Goal: Task Accomplishment & Management: Complete application form

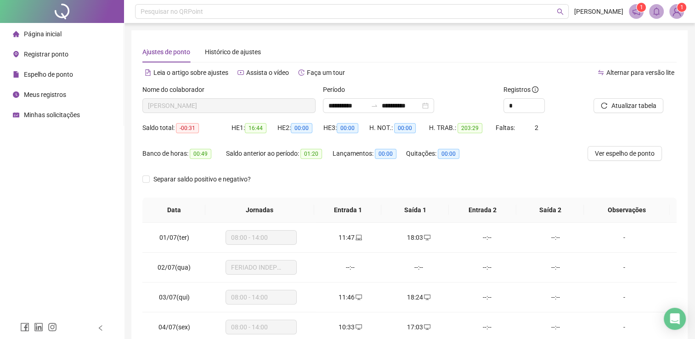
click at [64, 54] on span "Registrar ponto" at bounding box center [46, 54] width 45 height 7
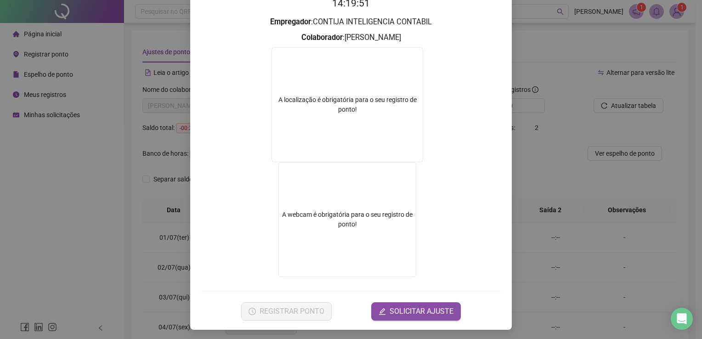
scroll to position [103, 0]
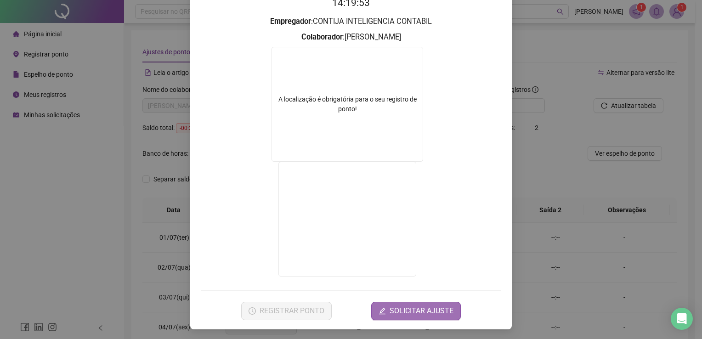
click at [421, 308] on span "SOLICITAR AJUSTE" at bounding box center [422, 311] width 64 height 11
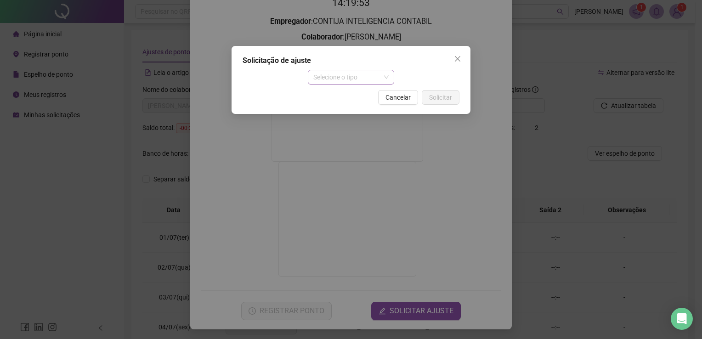
click at [385, 81] on span "Selecione o tipo" at bounding box center [351, 77] width 76 height 14
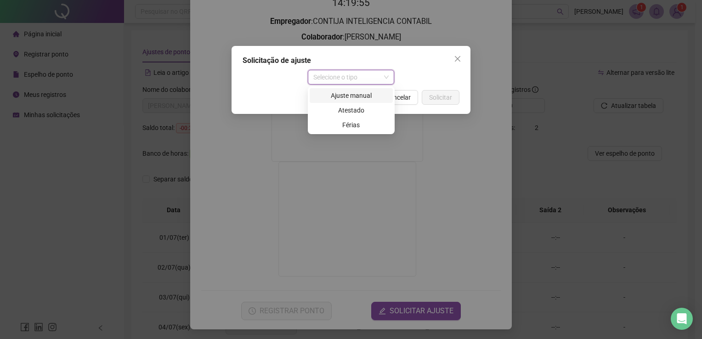
click at [363, 99] on div "Ajuste manual" at bounding box center [351, 96] width 72 height 10
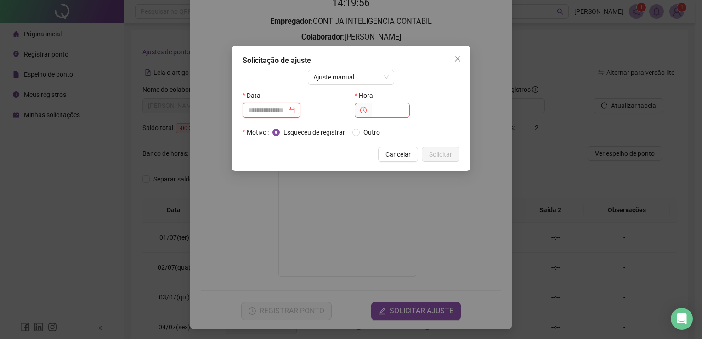
drag, startPoint x: 284, startPoint y: 114, endPoint x: 289, endPoint y: 117, distance: 5.4
click at [284, 115] on input at bounding box center [267, 110] width 39 height 10
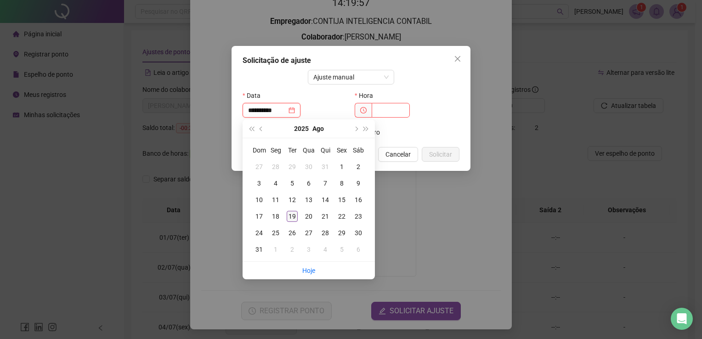
type input "**********"
click at [292, 212] on div "19" at bounding box center [292, 216] width 11 height 11
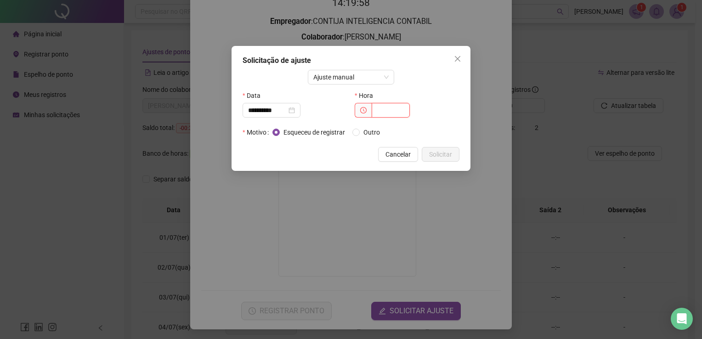
click at [389, 112] on input "text" at bounding box center [391, 110] width 38 height 15
type input "*****"
click at [361, 133] on span "Outro" at bounding box center [372, 132] width 24 height 10
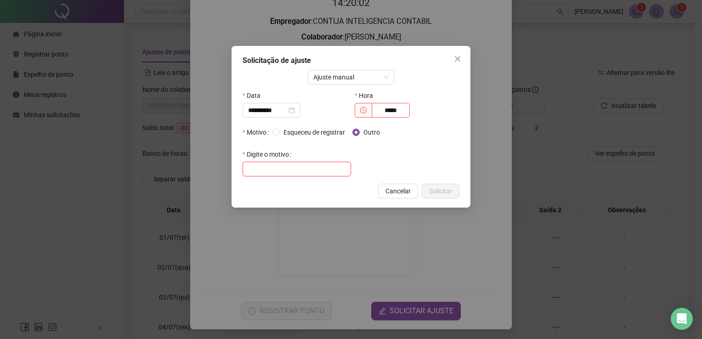
click at [300, 166] on input "text" at bounding box center [297, 169] width 108 height 15
type input "*"
type input "**********"
click at [450, 187] on span "Solicitar" at bounding box center [440, 191] width 23 height 10
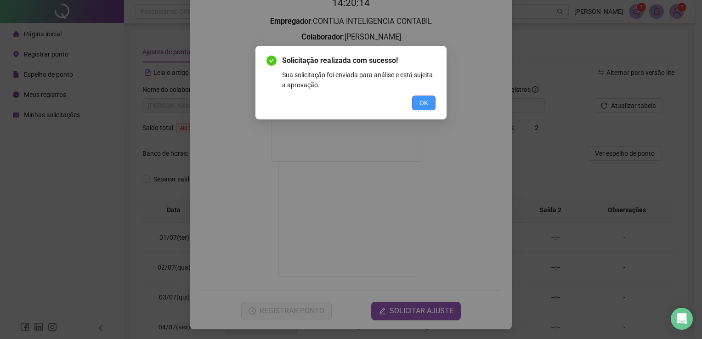
click at [427, 102] on span "OK" at bounding box center [423, 103] width 9 height 10
